Goal: Use online tool/utility: Utilize a website feature to perform a specific function

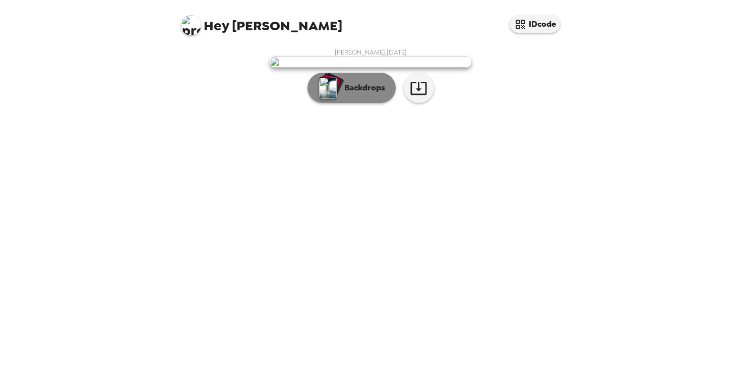
click at [360, 94] on p "Backdrops" at bounding box center [362, 88] width 46 height 12
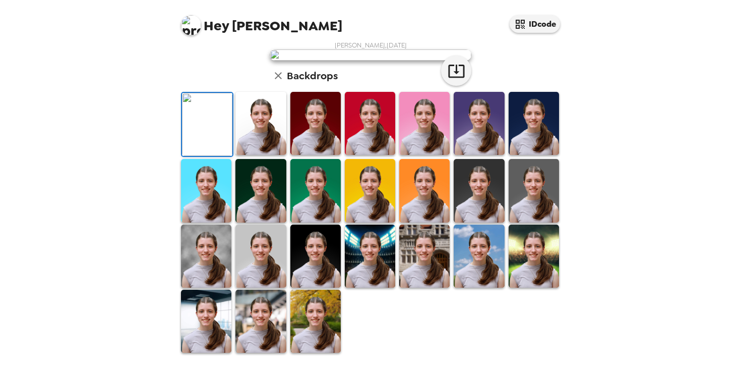
scroll to position [89, 0]
click at [267, 155] on img at bounding box center [261, 123] width 50 height 63
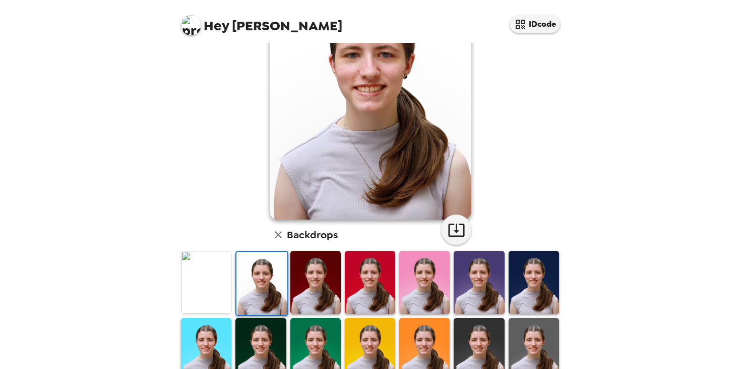
scroll to position [70, 0]
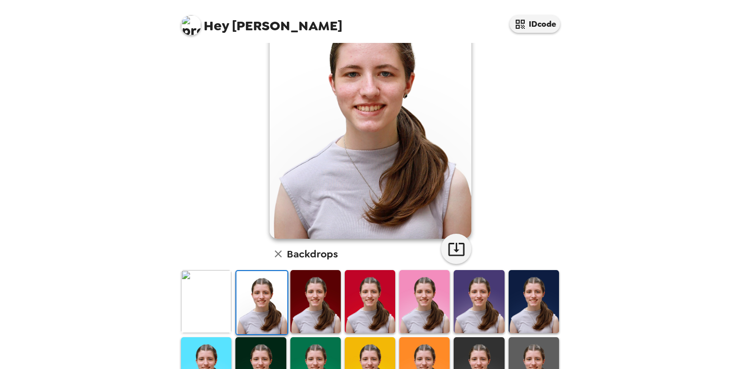
click at [207, 299] on img at bounding box center [206, 301] width 50 height 63
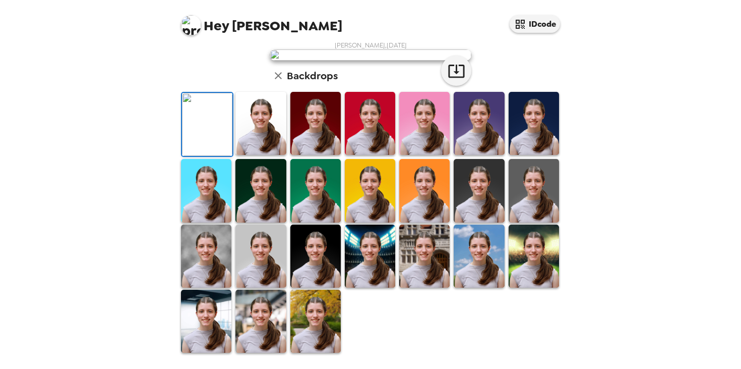
scroll to position [26, 0]
click at [313, 155] on img at bounding box center [316, 123] width 50 height 63
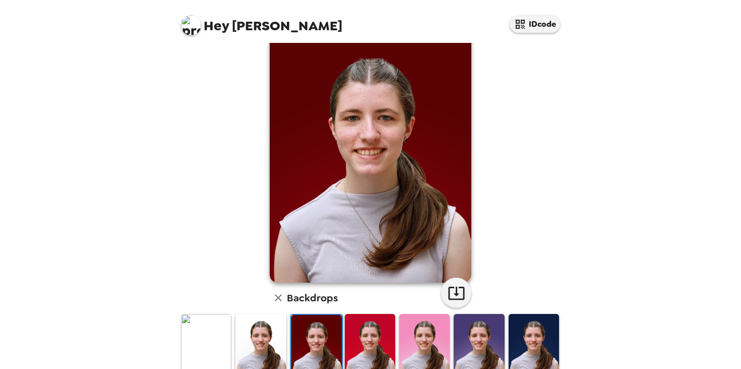
click at [370, 336] on img at bounding box center [370, 345] width 50 height 63
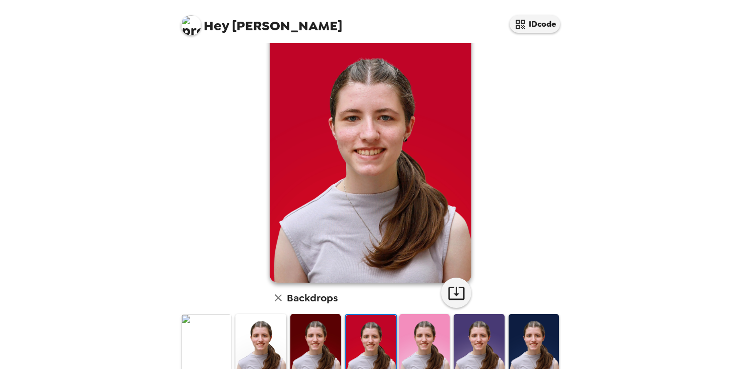
click at [428, 338] on img at bounding box center [424, 345] width 50 height 63
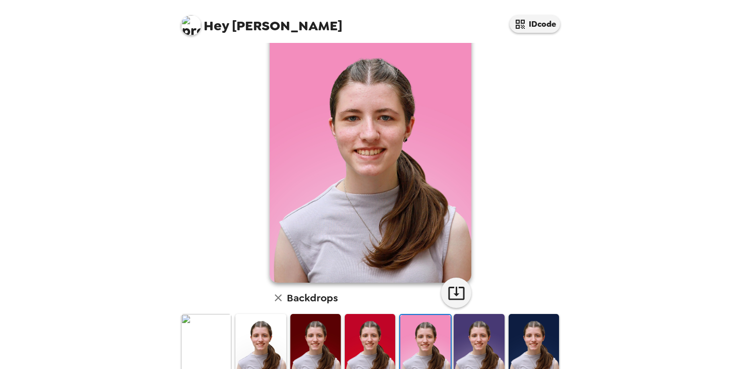
click at [480, 337] on img at bounding box center [479, 345] width 50 height 63
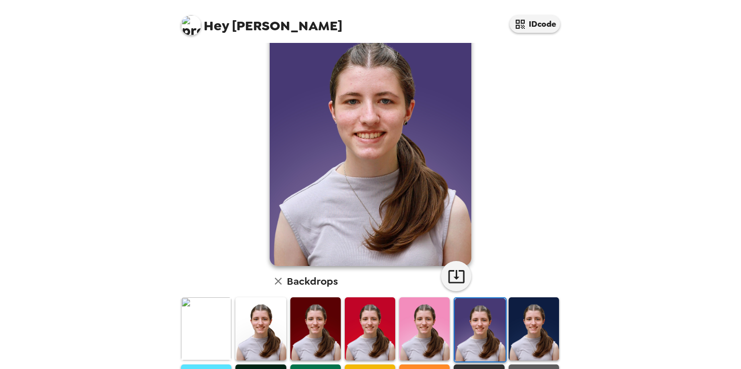
scroll to position [45, 0]
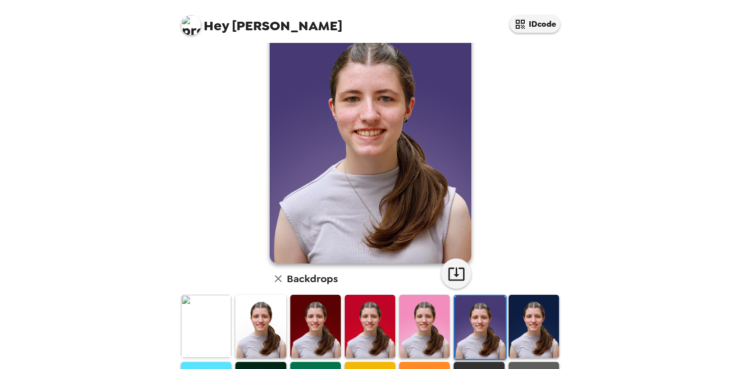
click at [533, 322] on img at bounding box center [534, 326] width 50 height 63
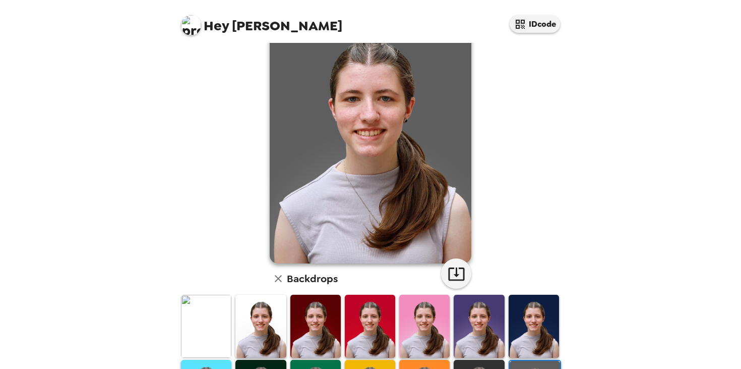
click at [215, 312] on img at bounding box center [206, 326] width 50 height 63
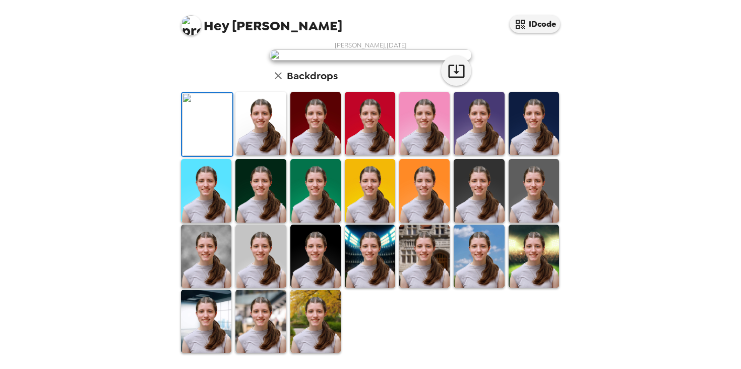
click at [253, 155] on img at bounding box center [261, 123] width 50 height 63
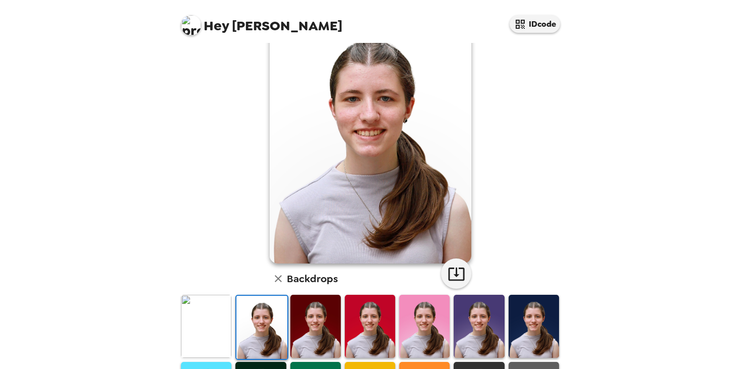
click at [308, 324] on img at bounding box center [316, 326] width 50 height 63
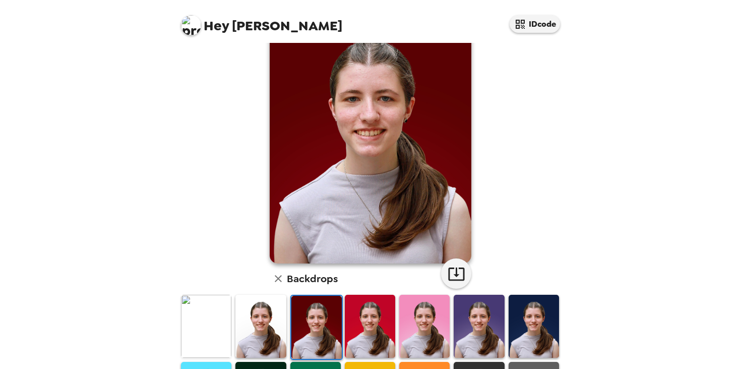
click at [364, 324] on img at bounding box center [370, 326] width 50 height 63
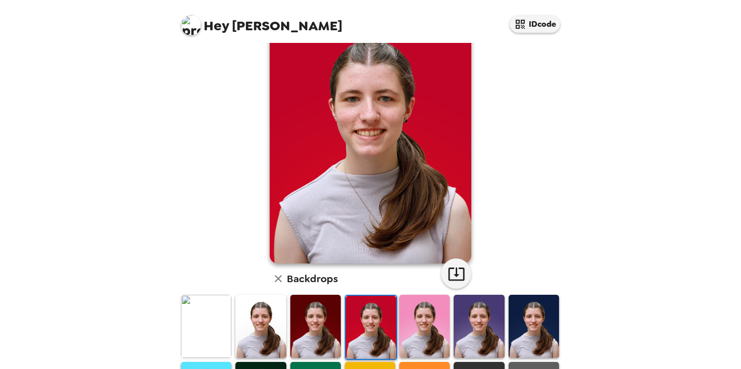
click at [417, 318] on img at bounding box center [424, 326] width 50 height 63
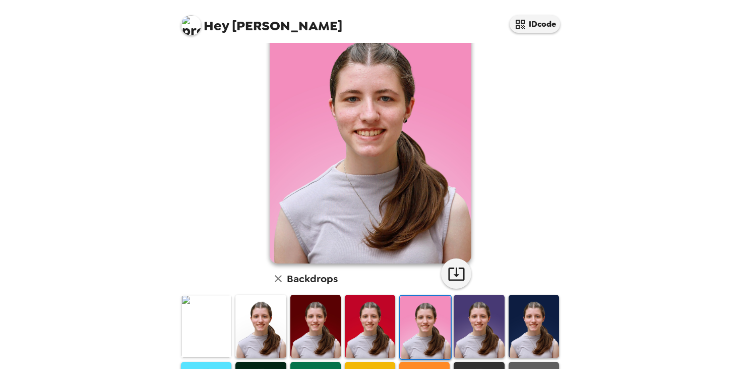
click at [491, 325] on img at bounding box center [479, 326] width 50 height 63
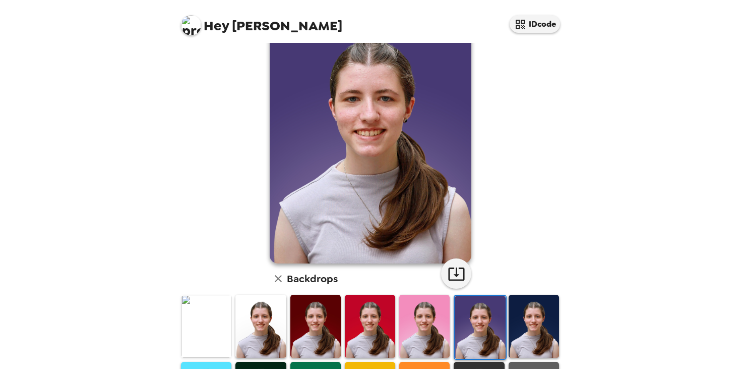
click at [537, 326] on img at bounding box center [534, 326] width 50 height 63
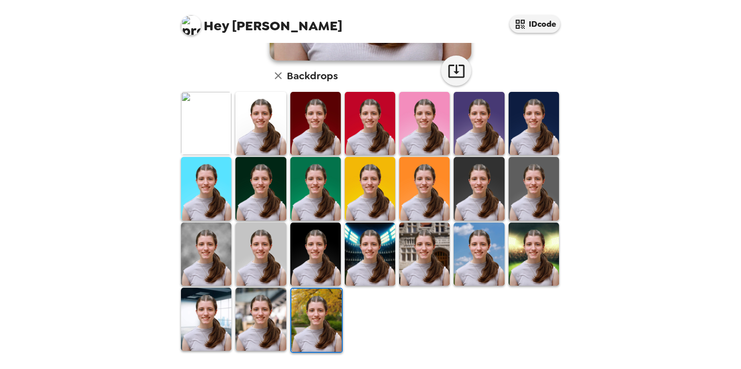
click at [251, 320] on img at bounding box center [261, 318] width 50 height 63
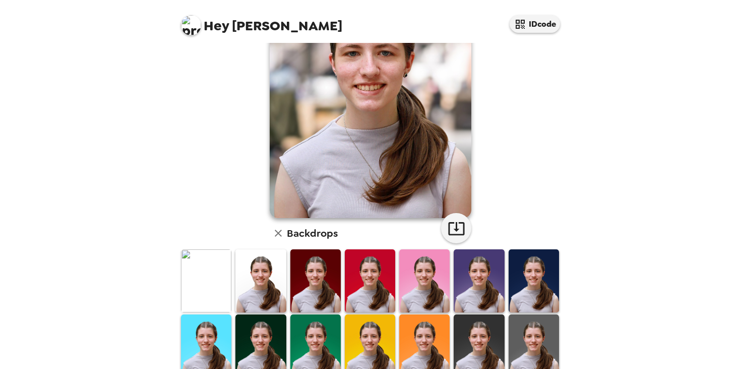
scroll to position [249, 0]
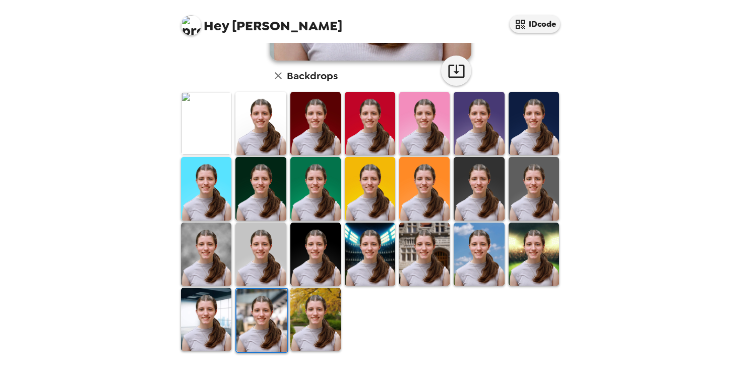
click at [206, 312] on img at bounding box center [206, 318] width 50 height 63
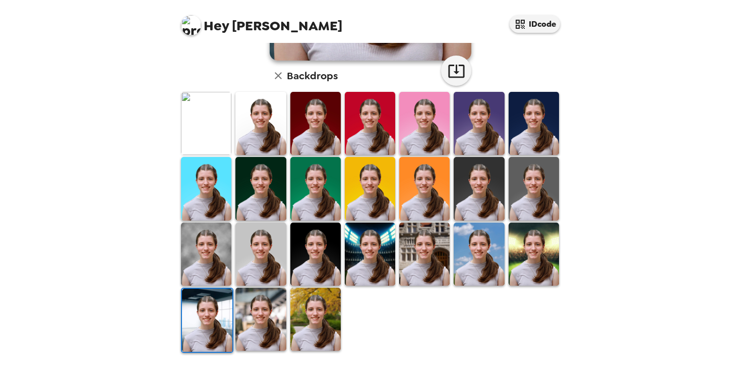
click at [269, 254] on img at bounding box center [261, 253] width 50 height 63
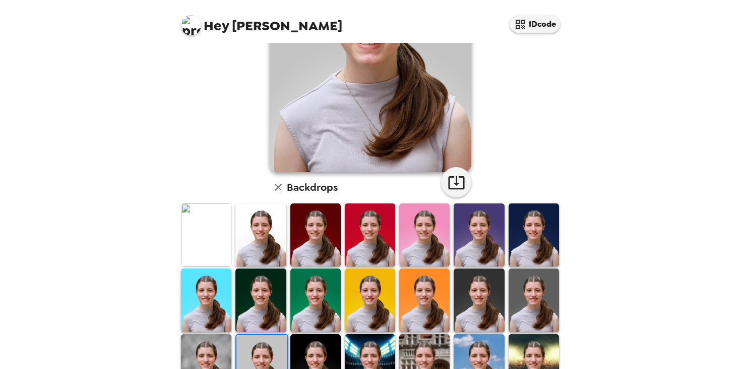
scroll to position [178, 0]
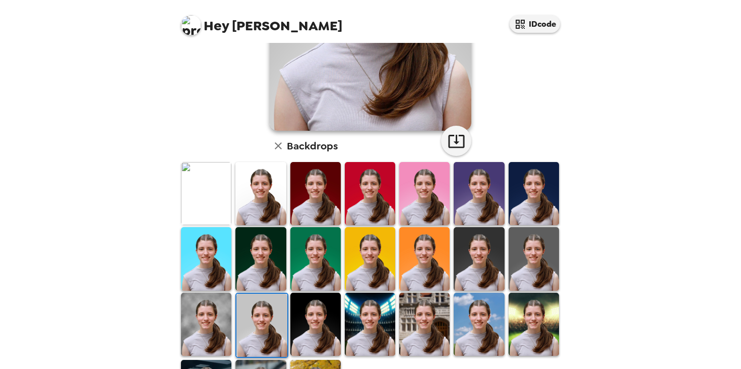
click at [193, 320] on img at bounding box center [206, 324] width 50 height 63
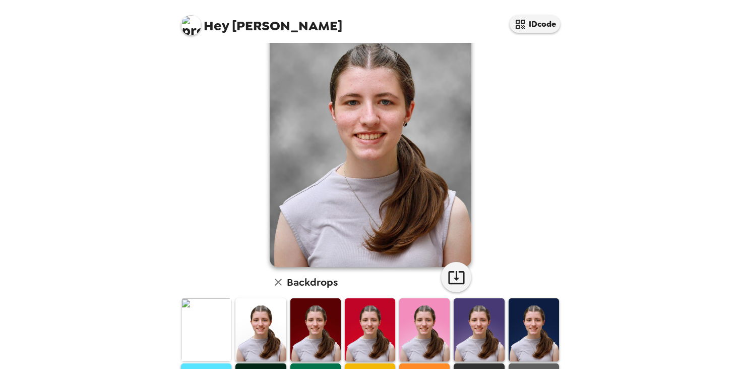
scroll to position [51, 0]
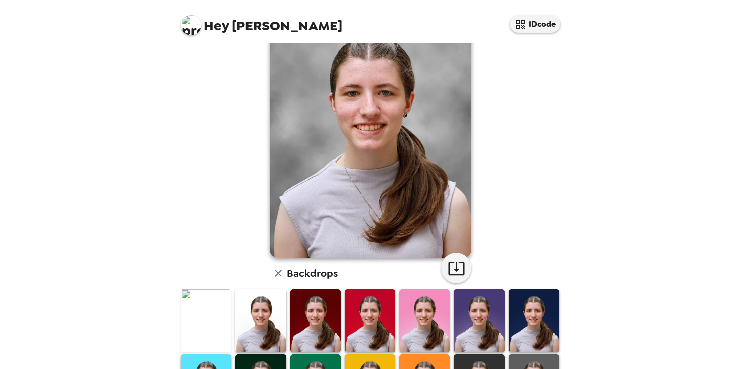
click at [532, 296] on img at bounding box center [534, 320] width 50 height 63
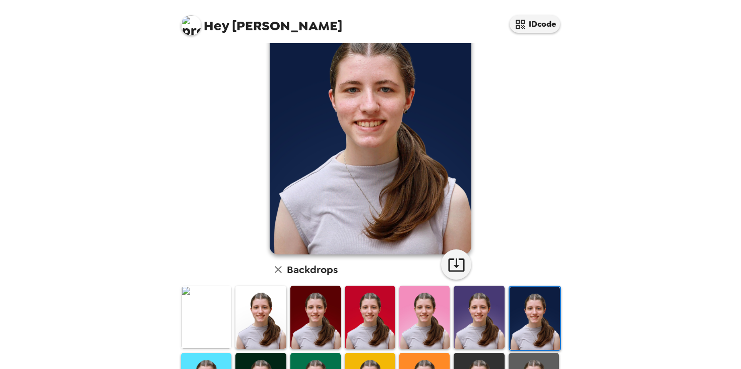
scroll to position [61, 0]
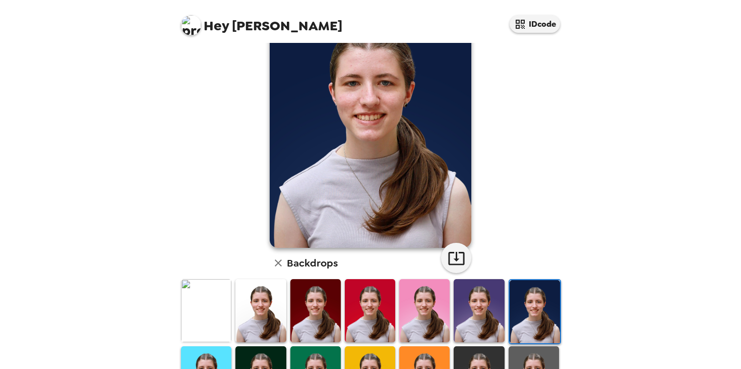
click at [487, 305] on img at bounding box center [479, 310] width 50 height 63
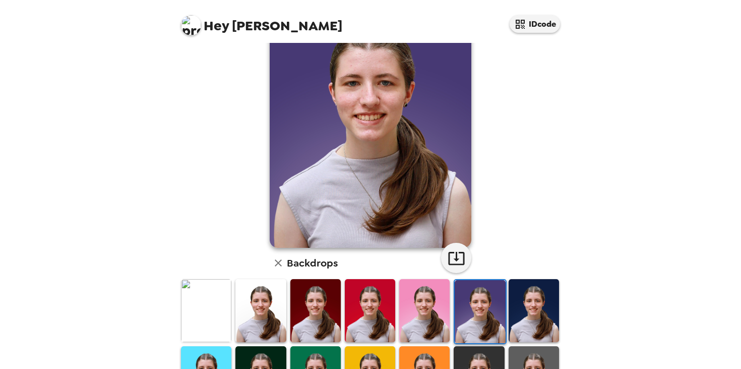
click at [415, 303] on img at bounding box center [424, 310] width 50 height 63
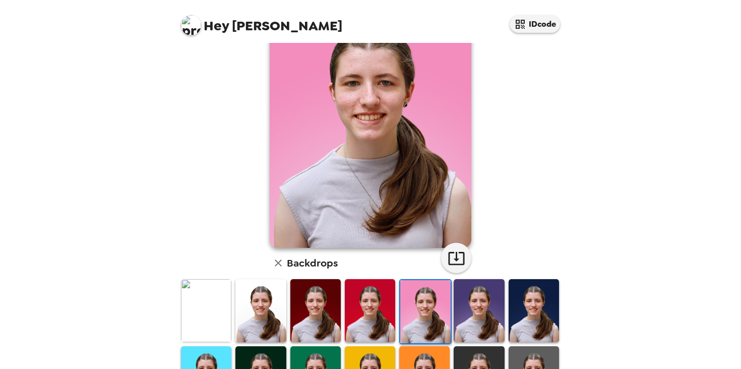
click at [490, 307] on img at bounding box center [479, 310] width 50 height 63
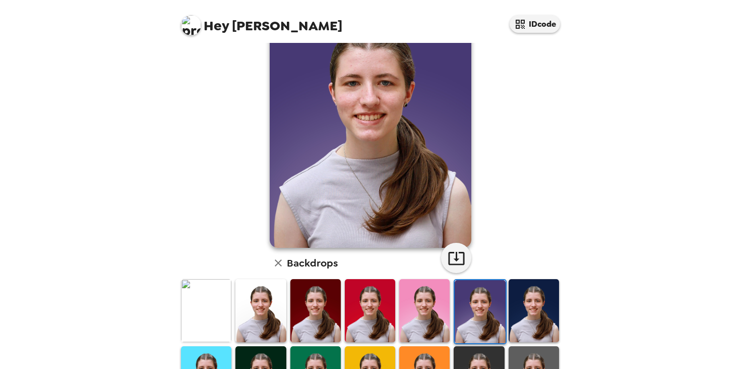
click at [533, 309] on img at bounding box center [534, 310] width 50 height 63
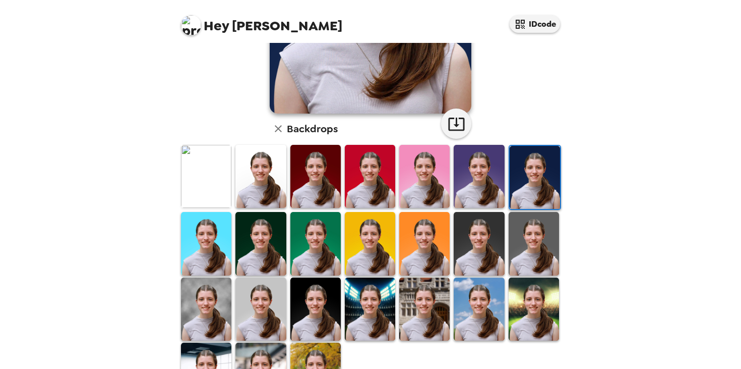
click at [537, 247] on img at bounding box center [534, 243] width 50 height 63
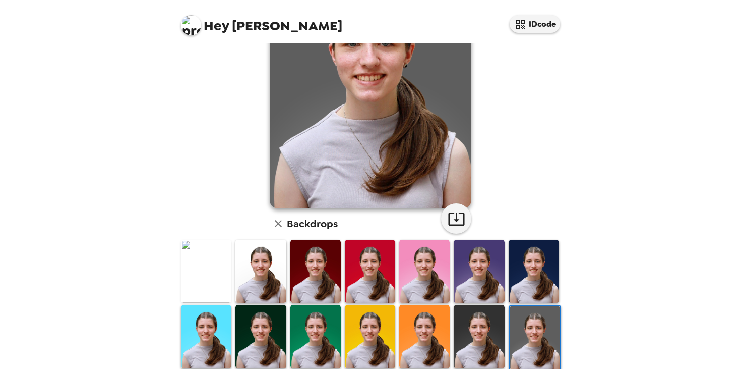
scroll to position [111, 0]
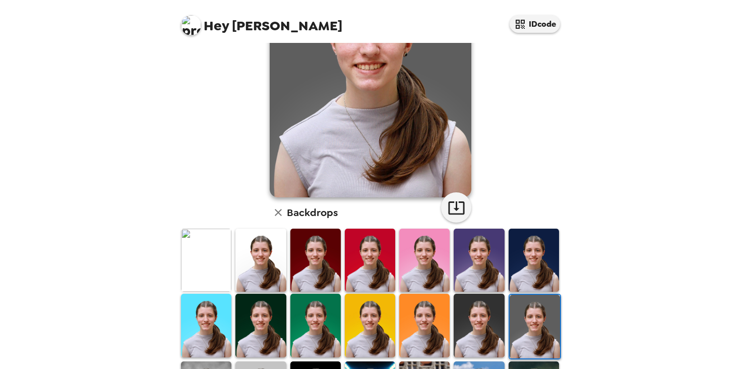
click at [533, 260] on img at bounding box center [534, 259] width 50 height 63
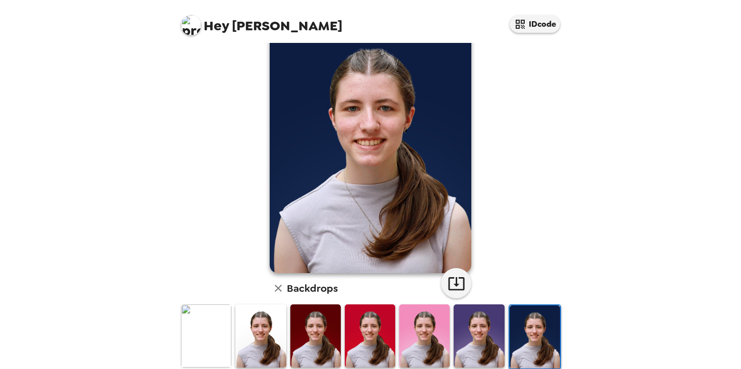
scroll to position [0, 0]
